Goal: Task Accomplishment & Management: Manage account settings

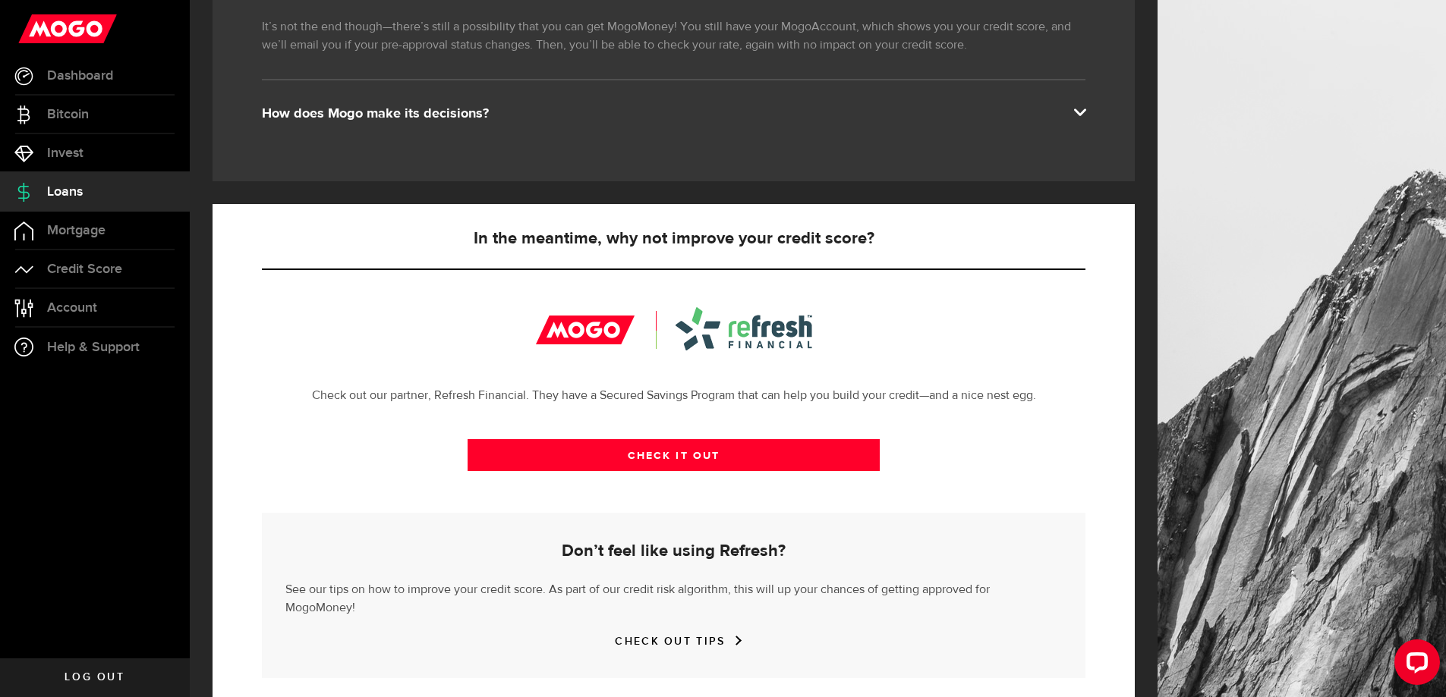
scroll to position [327, 0]
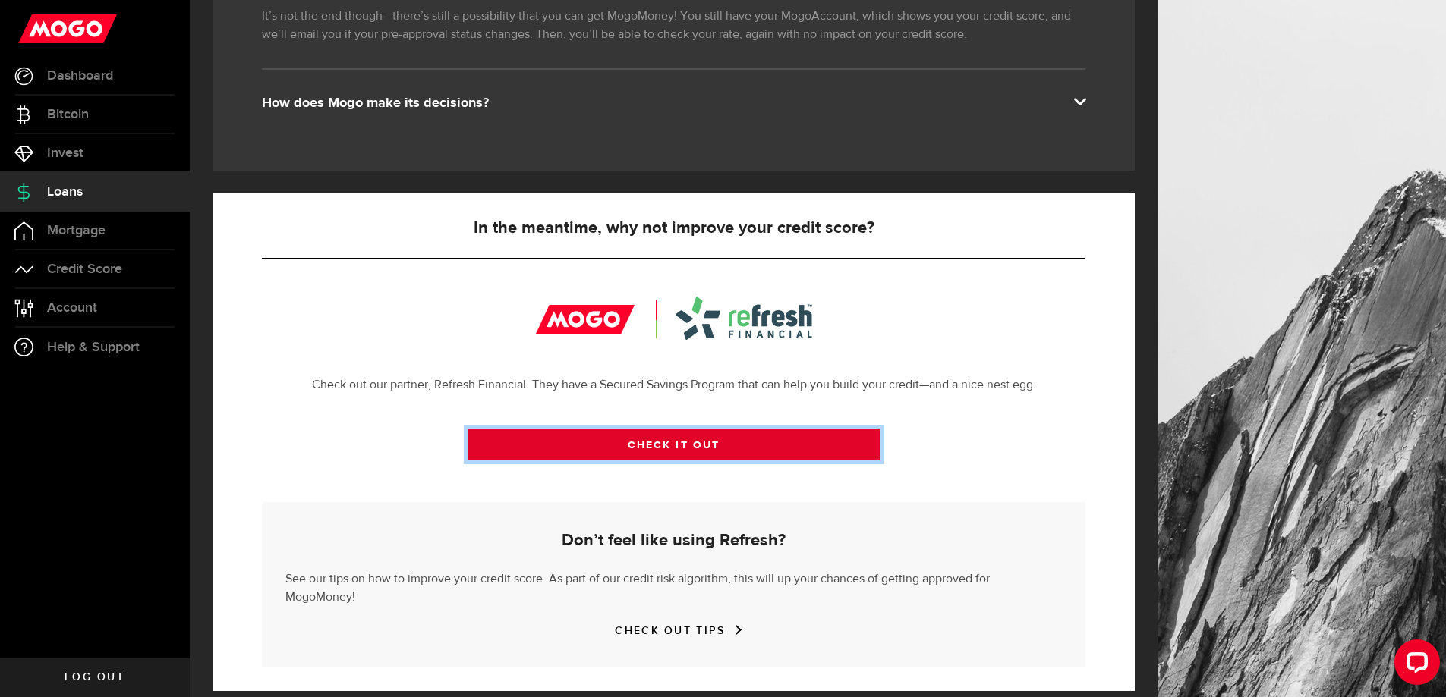
click at [502, 446] on link "CHECK IT OUT" at bounding box center [673, 445] width 412 height 32
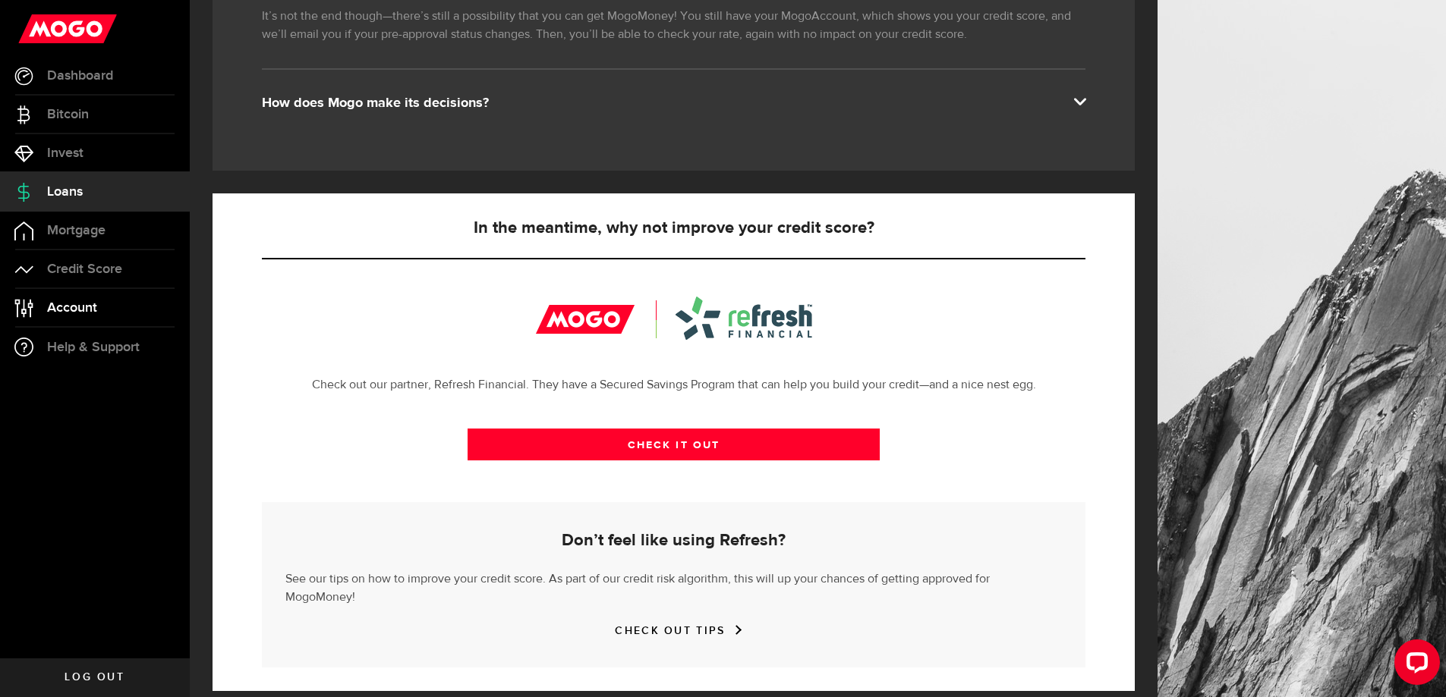
click at [64, 309] on span "Account" at bounding box center [72, 308] width 50 height 14
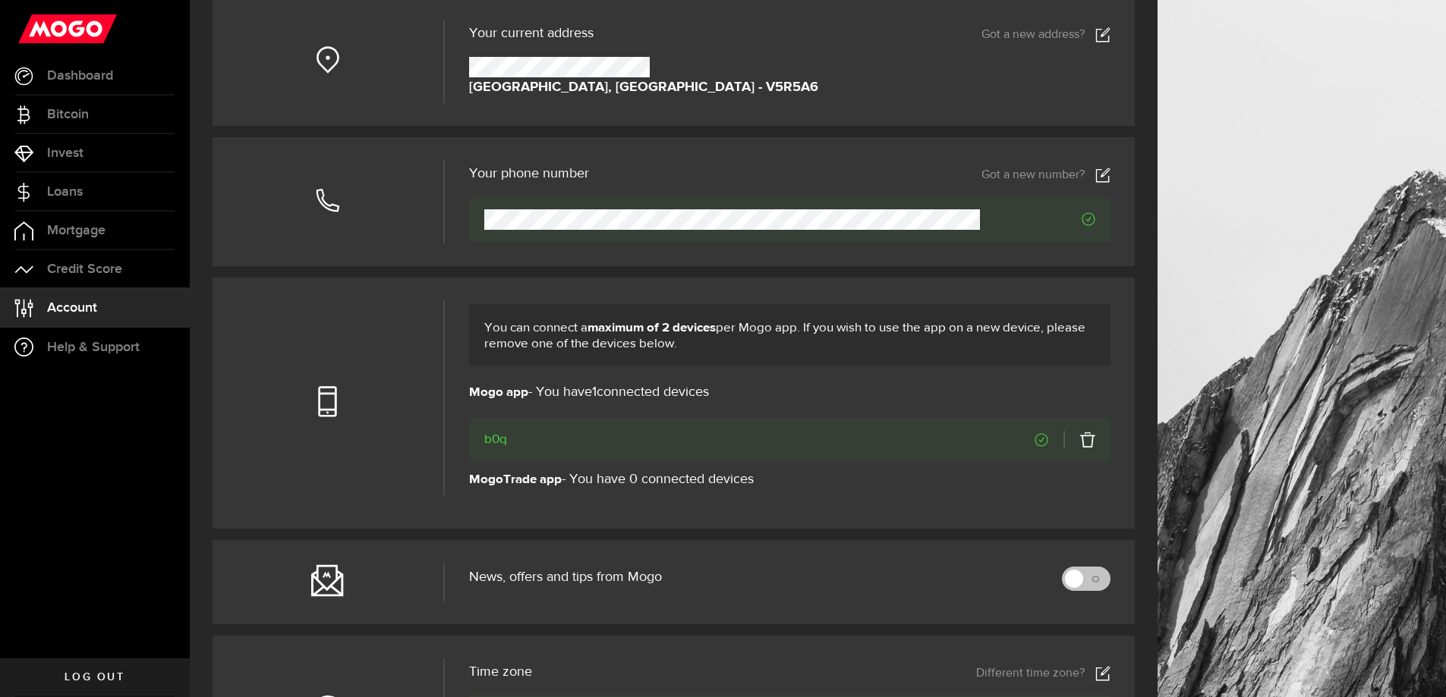
scroll to position [304, 0]
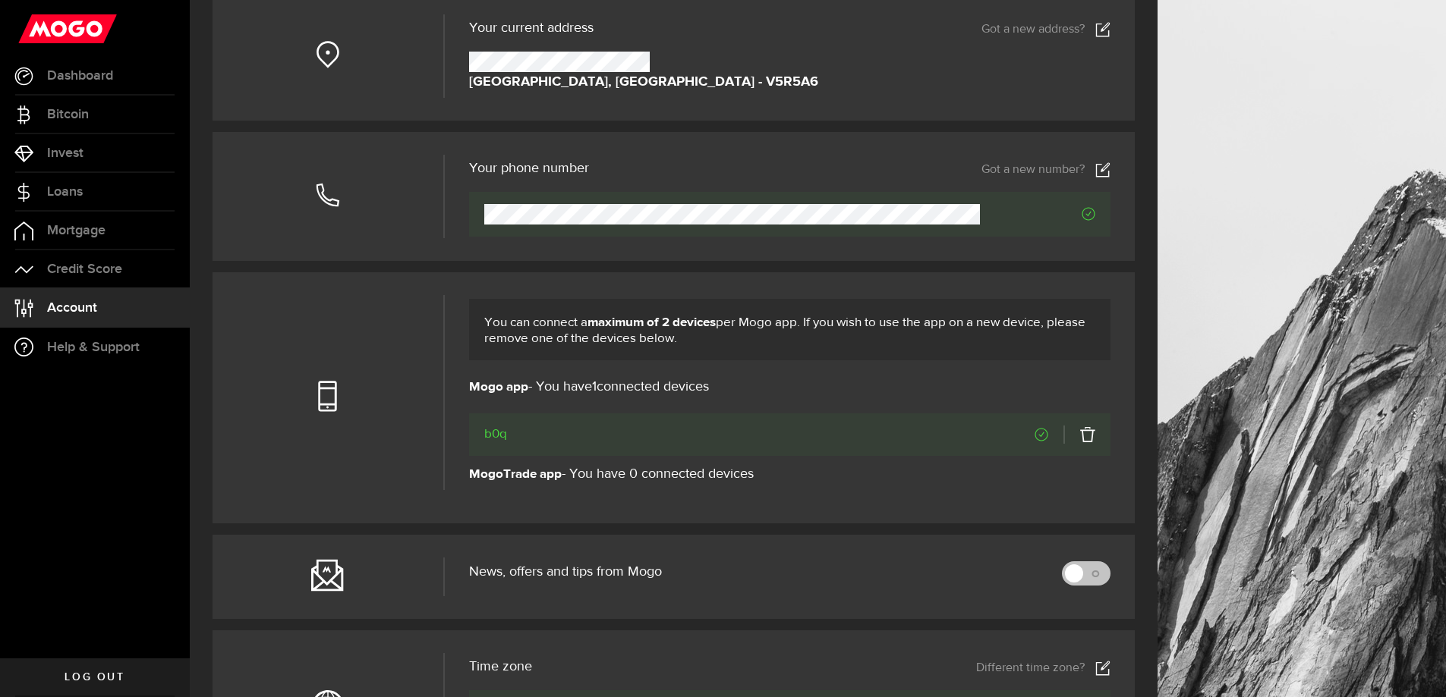
click at [1110, 175] on icon at bounding box center [1102, 169] width 15 height 15
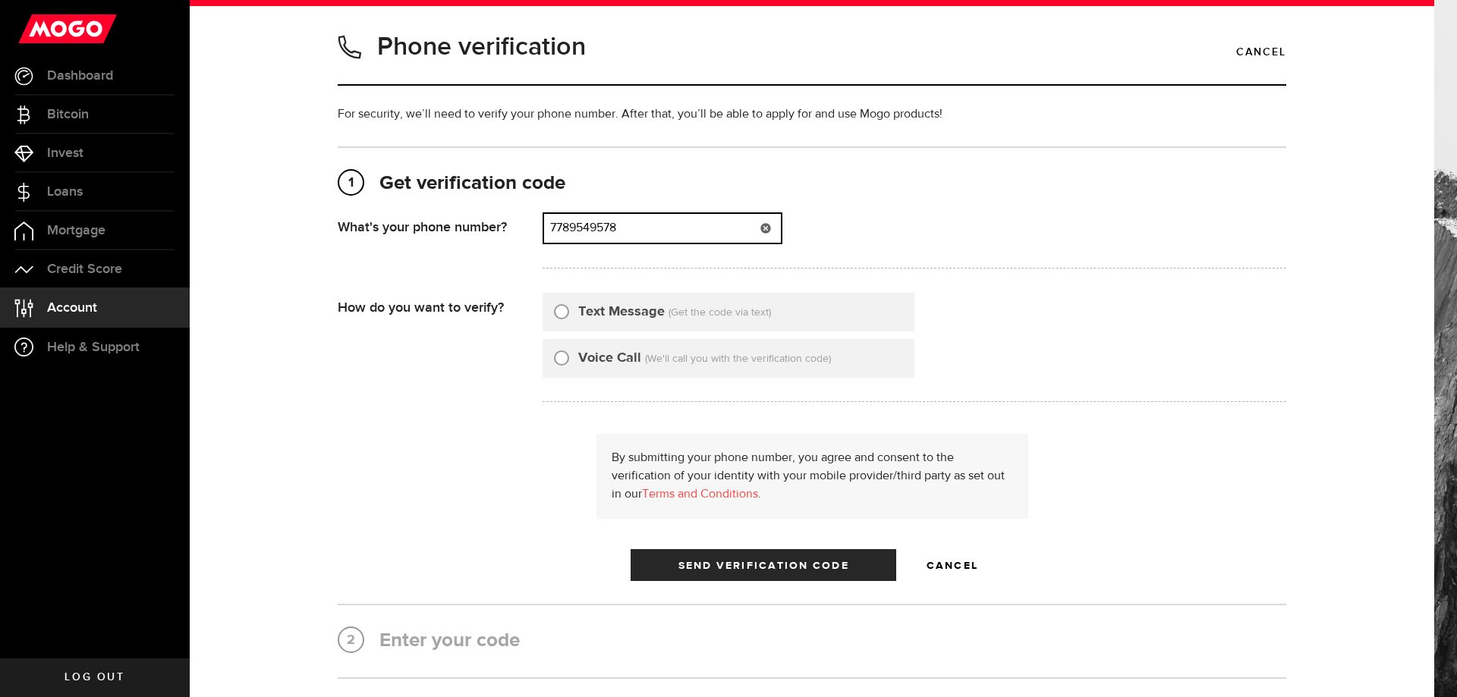
drag, startPoint x: 687, startPoint y: 230, endPoint x: 362, endPoint y: 228, distance: 324.8
click at [363, 224] on div "What's your phone number? That doesn't look like a valid phone number. Try agai…" at bounding box center [812, 244] width 949 height 65
type input "7788783675"
click at [595, 306] on label "Text Message" at bounding box center [621, 312] width 87 height 20
click at [569, 306] on input "Text Message" at bounding box center [561, 309] width 15 height 15
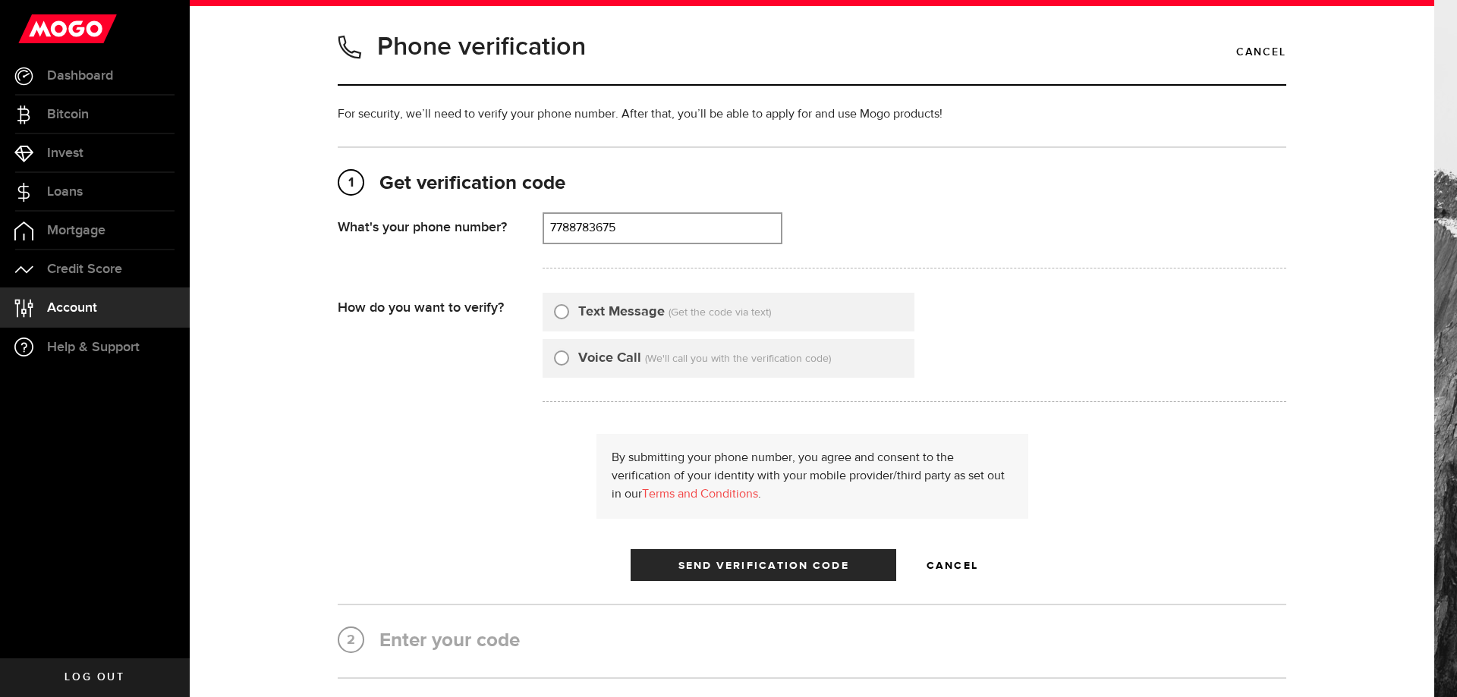
radio input "true"
click at [759, 562] on span "submit" at bounding box center [763, 569] width 26 height 26
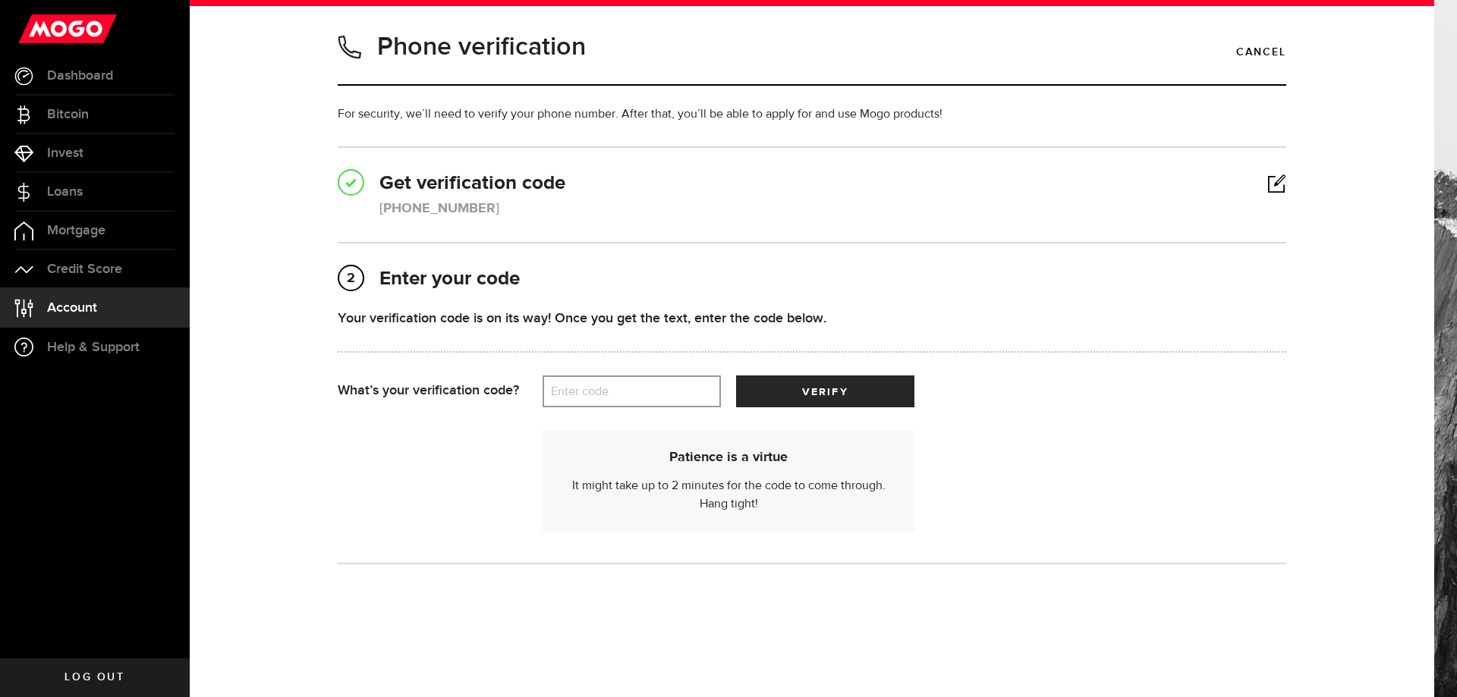
click at [617, 396] on label "Enter code" at bounding box center [632, 391] width 178 height 31
click at [617, 396] on input "Enter code" at bounding box center [632, 392] width 178 height 32
type input "29737"
click at [736, 376] on button "verify" at bounding box center [825, 392] width 178 height 32
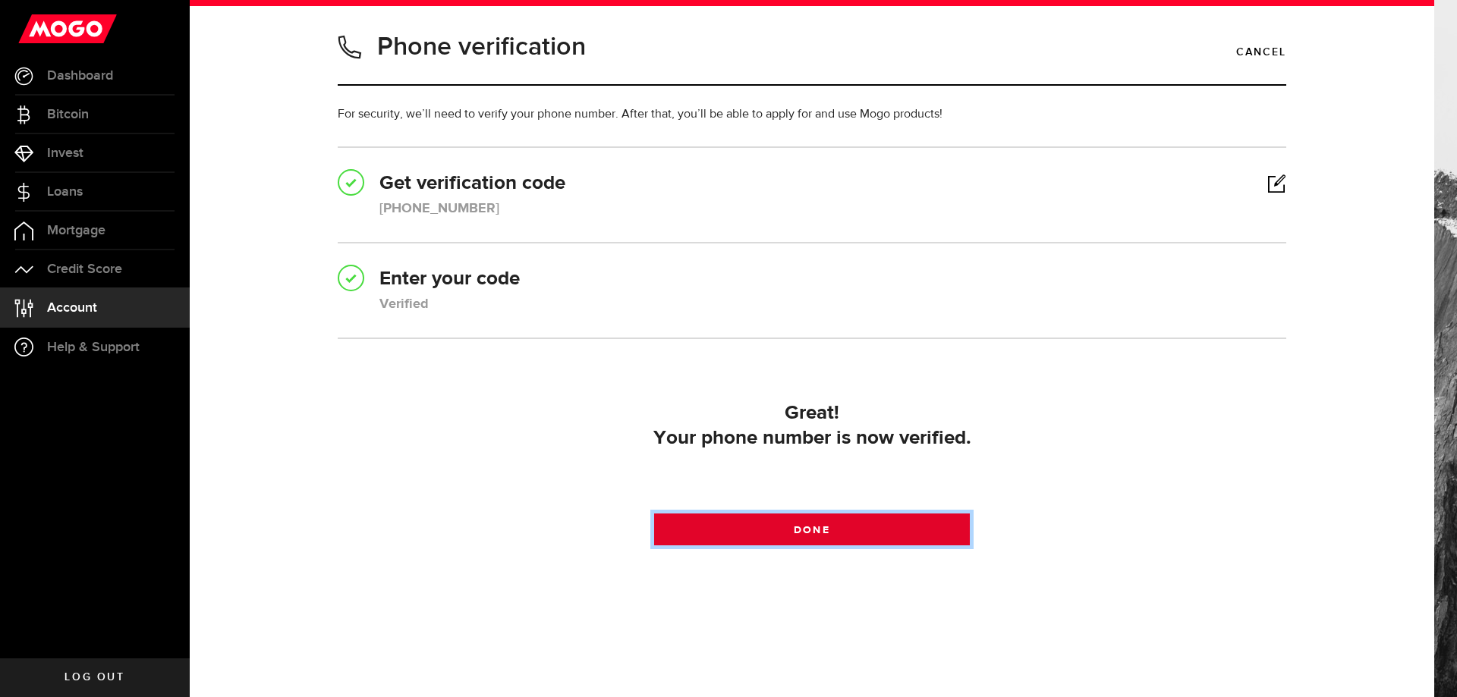
click at [861, 535] on link "Done" at bounding box center [812, 530] width 316 height 32
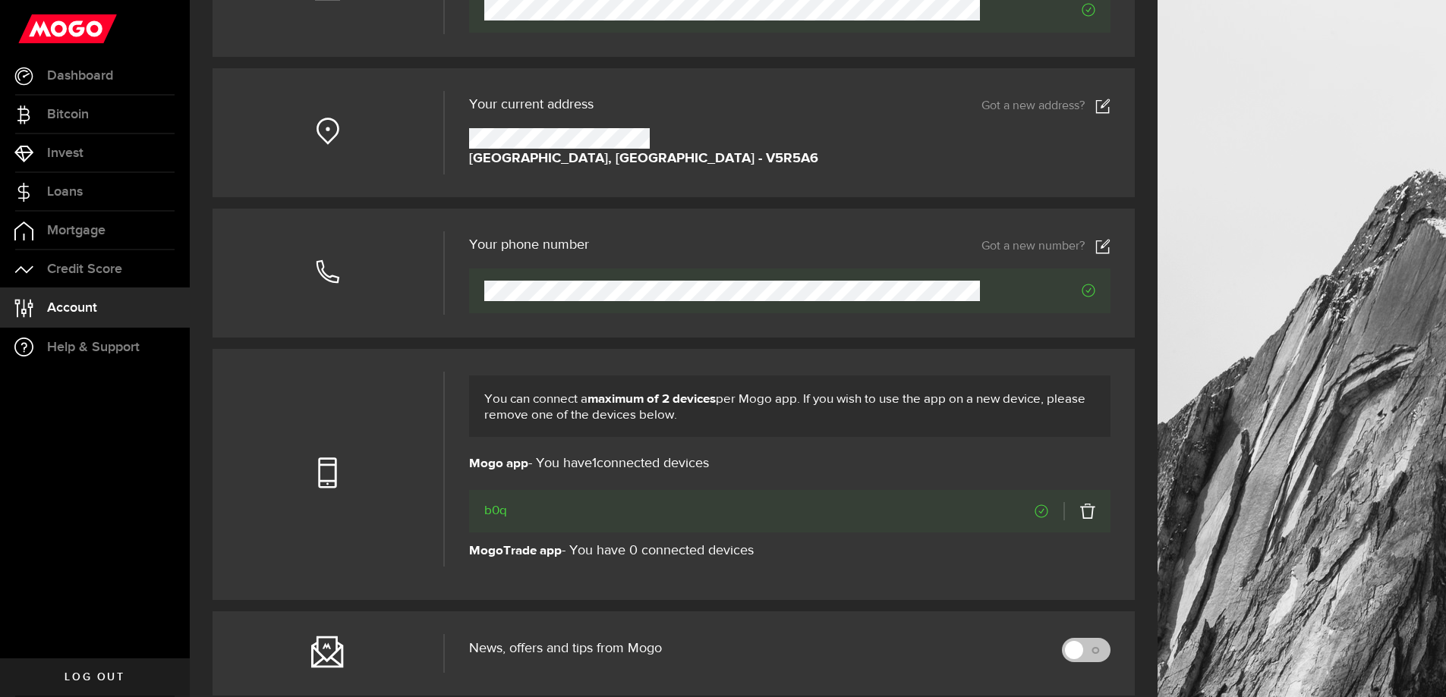
scroll to position [228, 0]
click at [1095, 512] on link at bounding box center [1079, 511] width 32 height 18
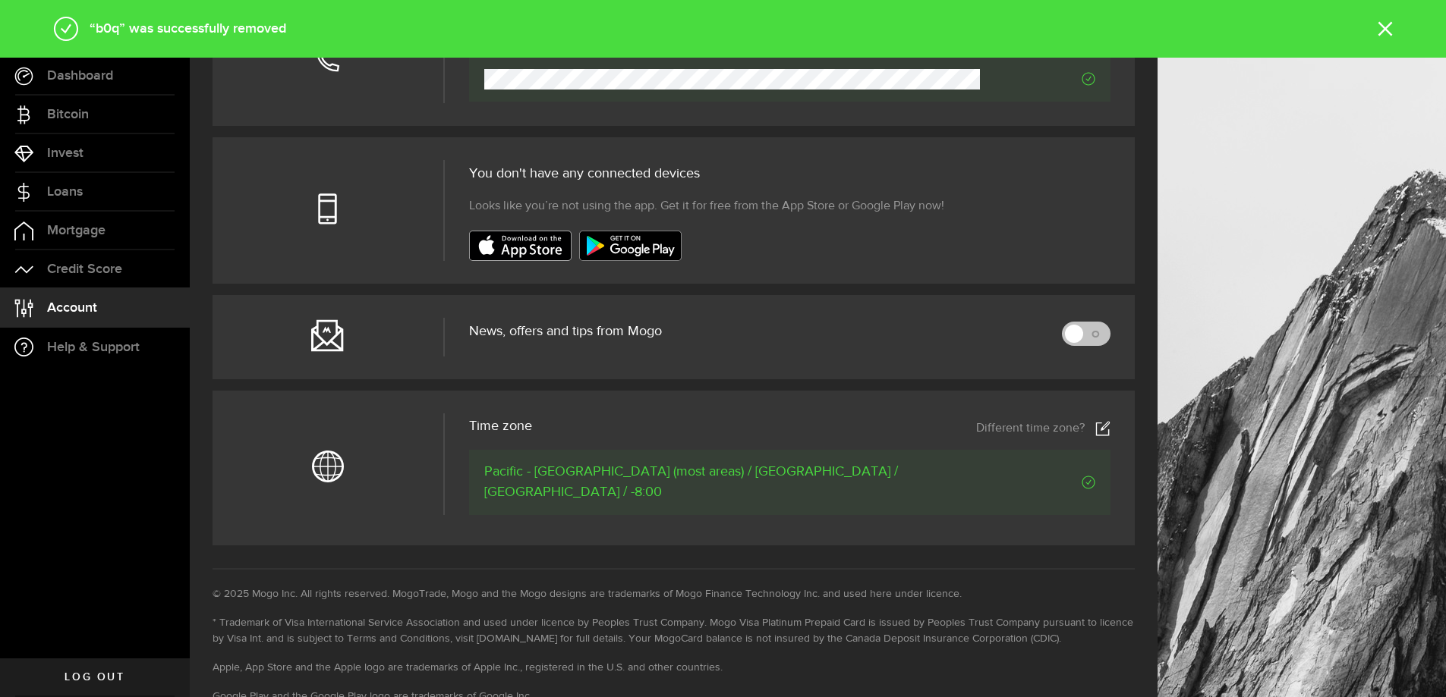
scroll to position [455, 0]
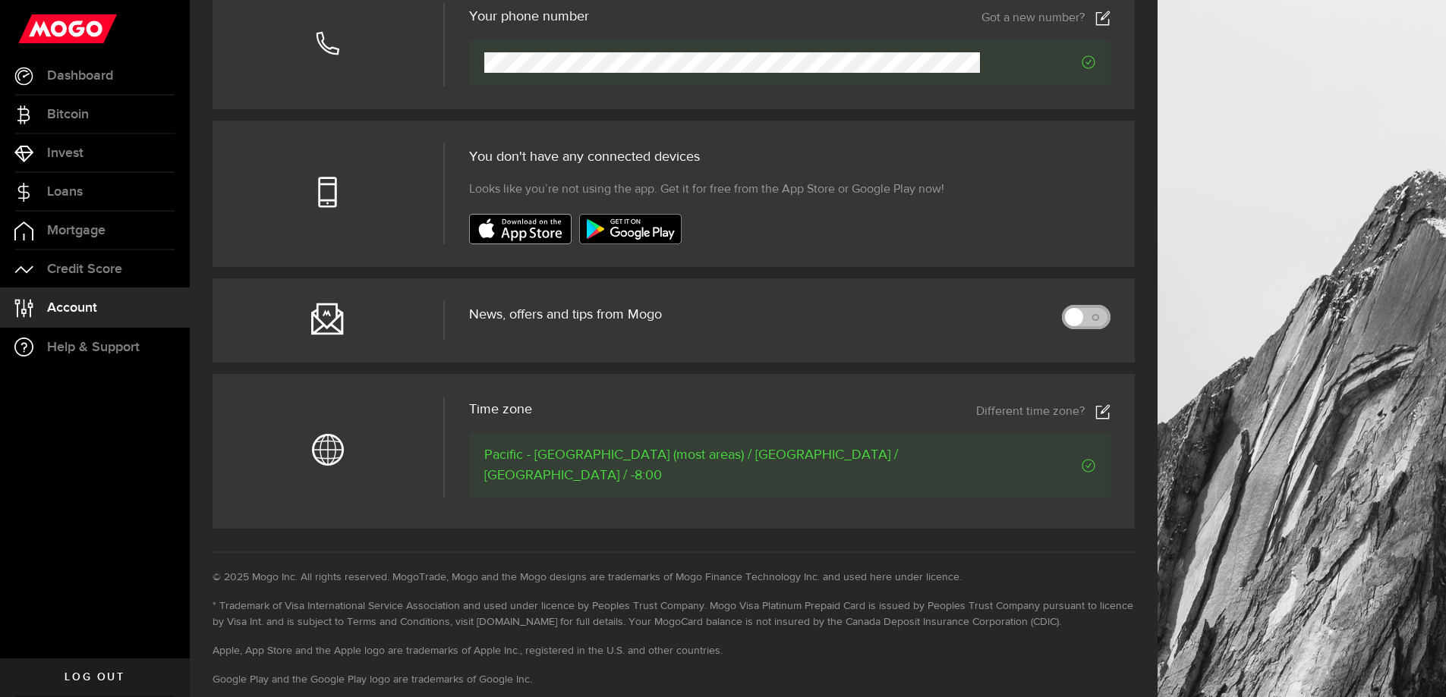
click at [1093, 321] on link at bounding box center [1086, 317] width 49 height 24
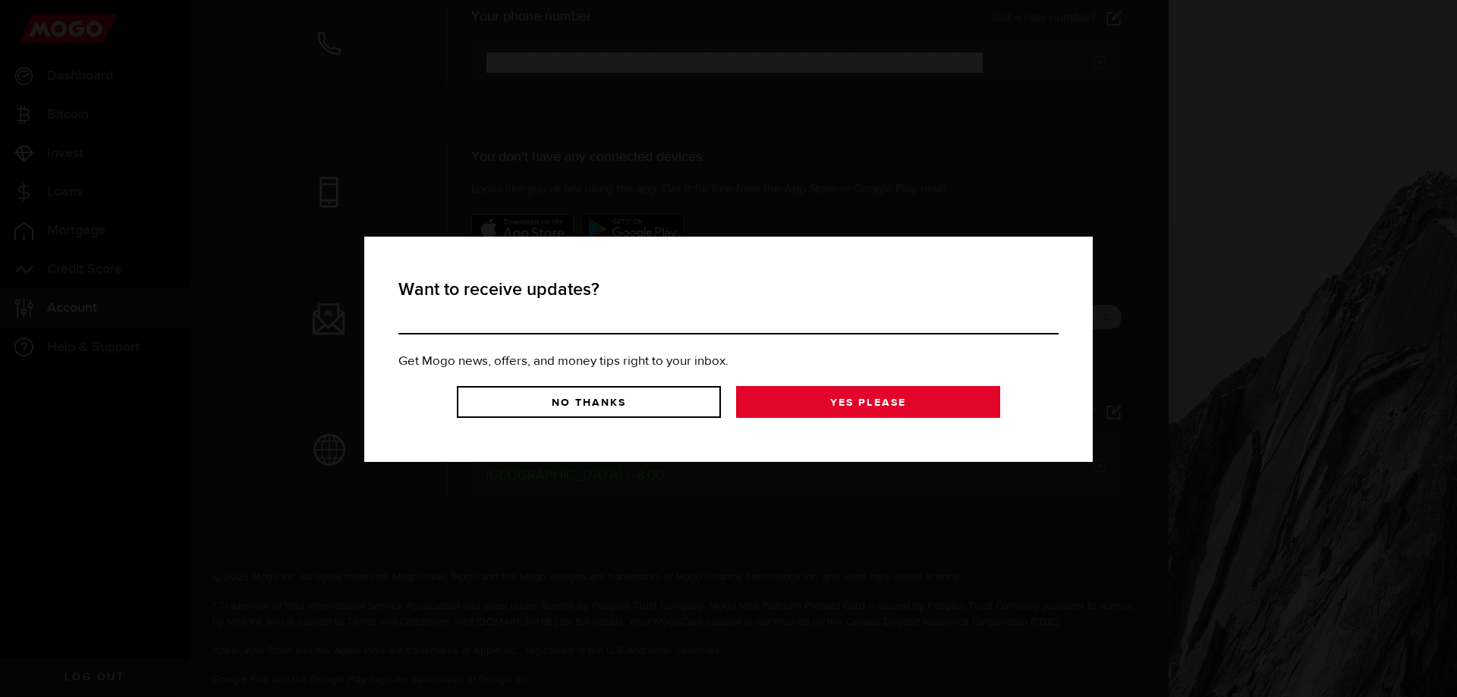
click at [807, 401] on link "Yes Please" at bounding box center [868, 402] width 264 height 32
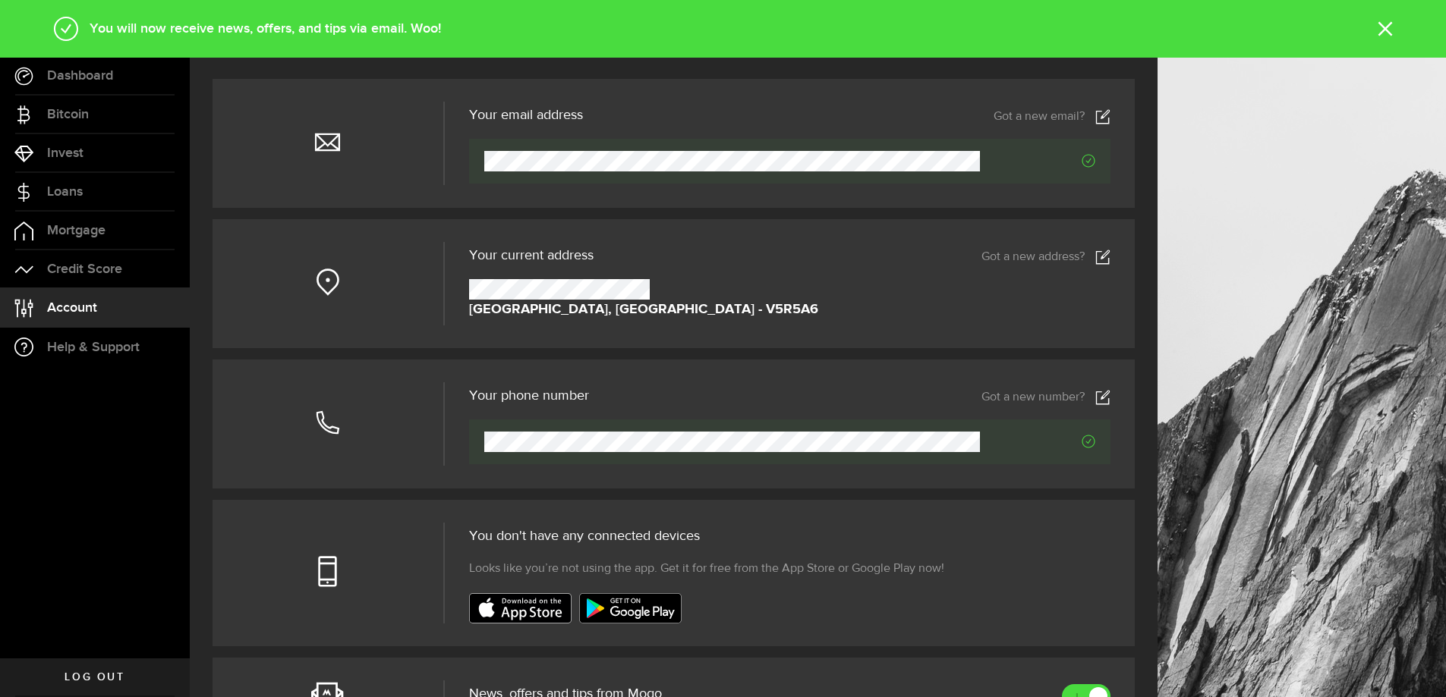
scroll to position [0, 0]
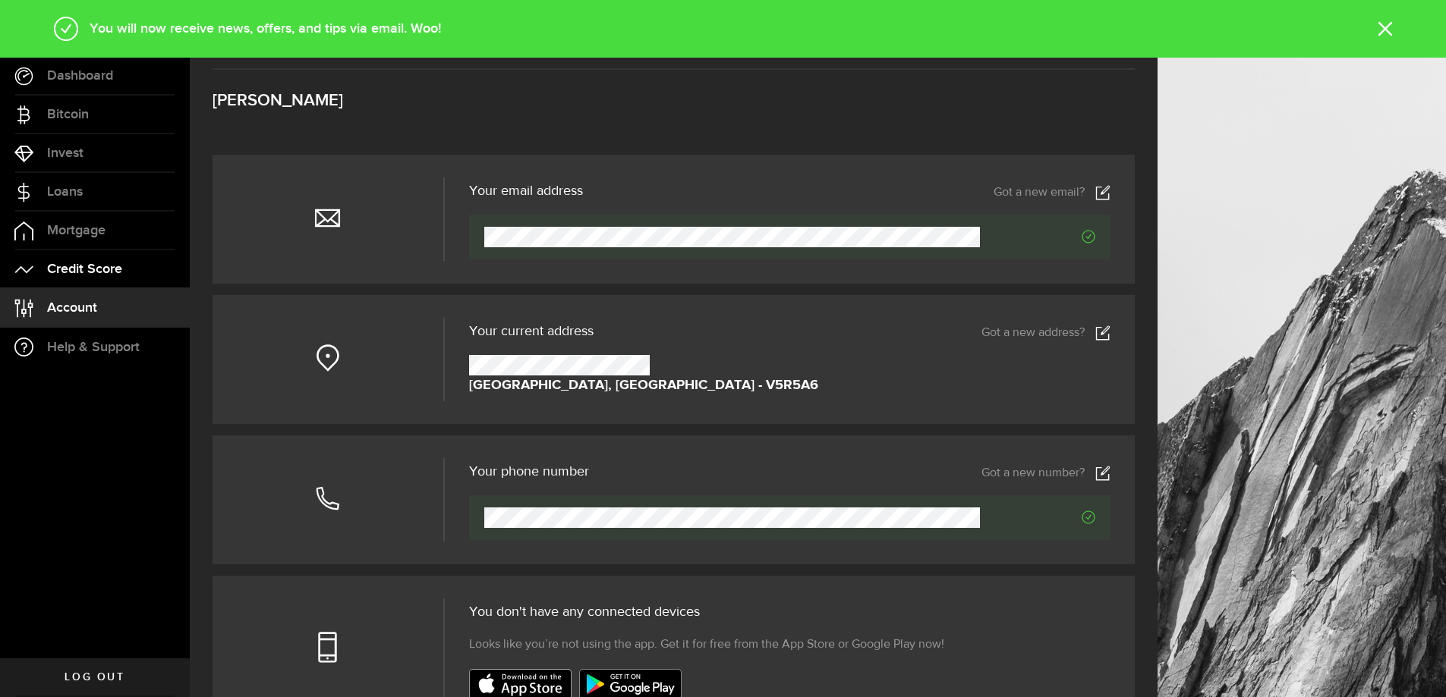
click at [101, 273] on span "Credit Score" at bounding box center [84, 270] width 75 height 14
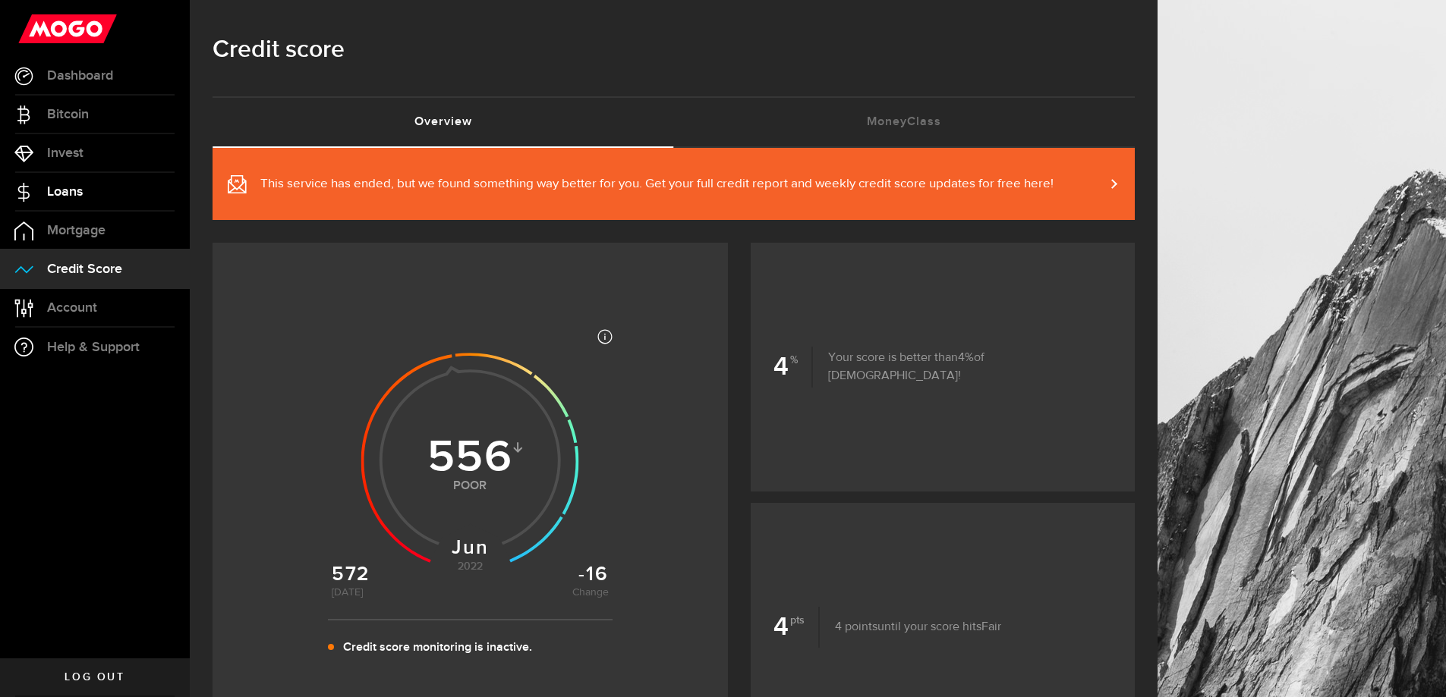
click at [79, 192] on span "Loans" at bounding box center [65, 192] width 36 height 14
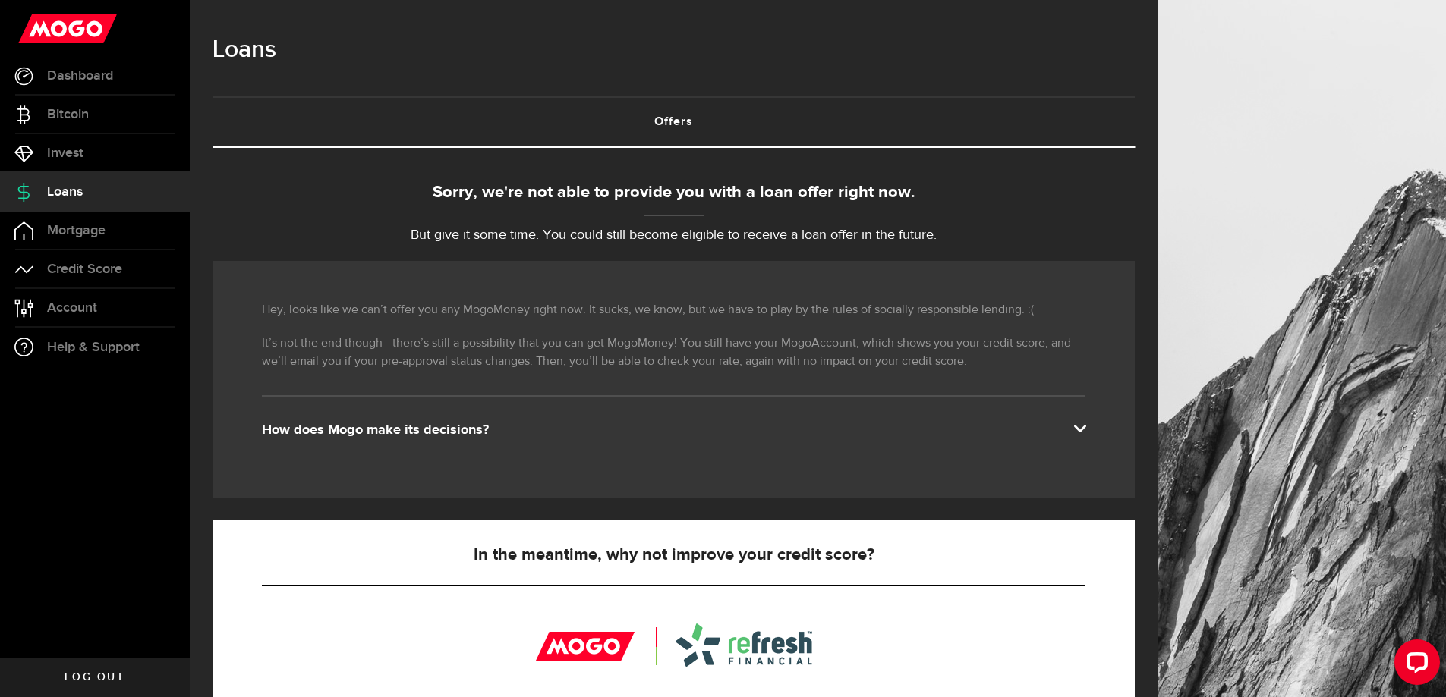
click at [475, 426] on div "How does Mogo make its decisions?" at bounding box center [673, 430] width 823 height 18
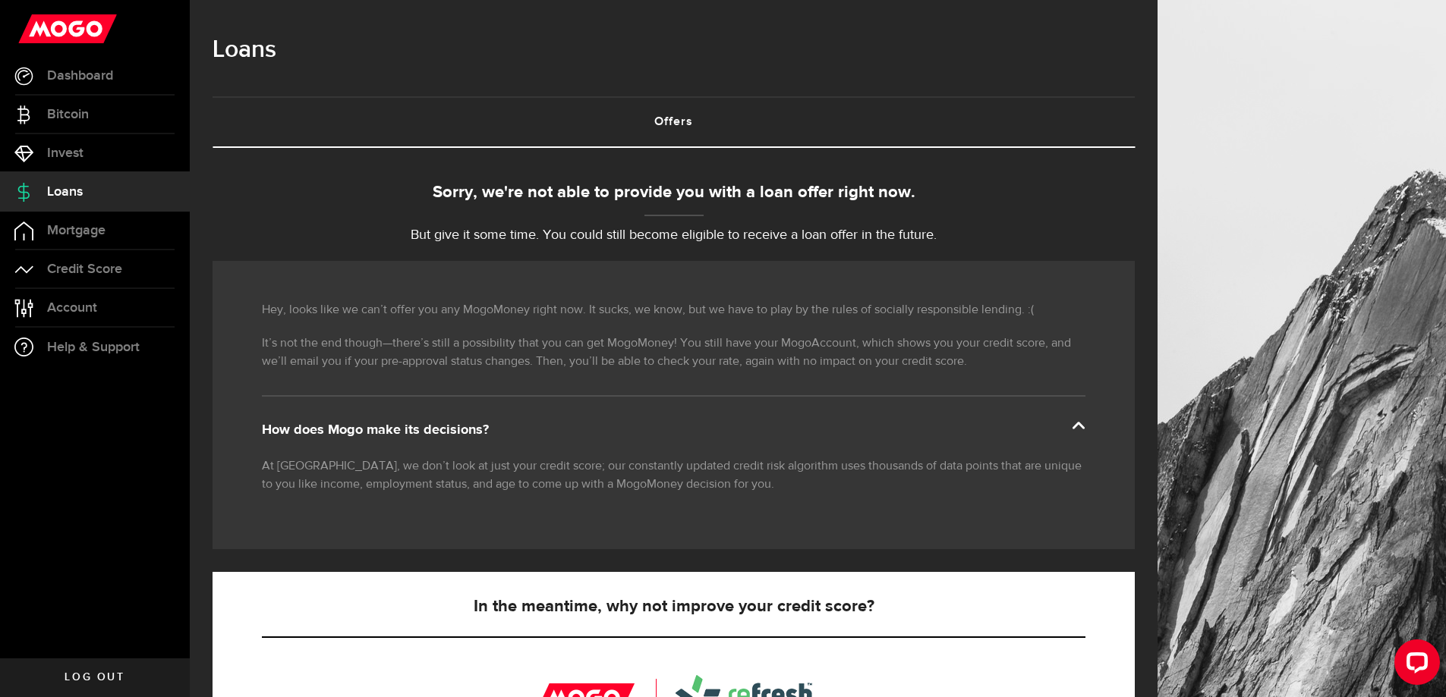
drag, startPoint x: 475, startPoint y: 420, endPoint x: 1098, endPoint y: 39, distance: 730.2
click at [483, 416] on div "Hey, looks like we can’t offer you any MogoMoney right now. It sucks, we know, …" at bounding box center [673, 405] width 922 height 288
click at [96, 678] on span "Log out" at bounding box center [94, 677] width 60 height 11
